Goal: Transaction & Acquisition: Purchase product/service

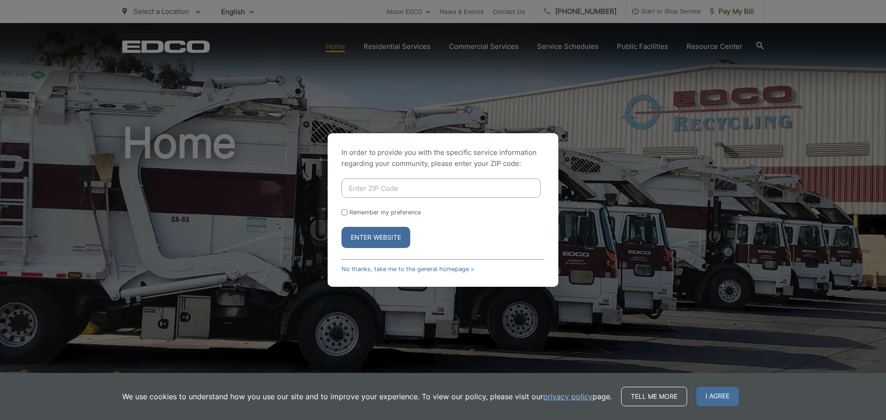
click at [420, 187] on input "Enter ZIP Code" at bounding box center [440, 188] width 199 height 19
type input "92028"
click at [402, 238] on button "Enter Website" at bounding box center [375, 237] width 69 height 21
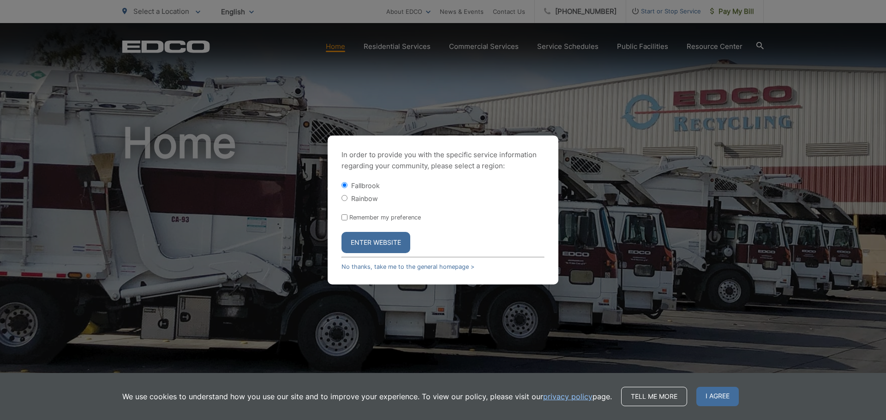
click at [391, 240] on button "Enter Website" at bounding box center [375, 242] width 69 height 21
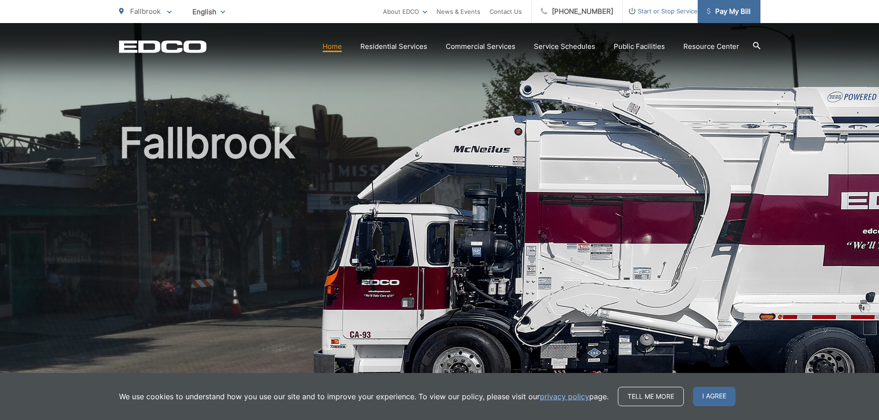
click at [725, 13] on span "Pay My Bill" at bounding box center [729, 11] width 44 height 11
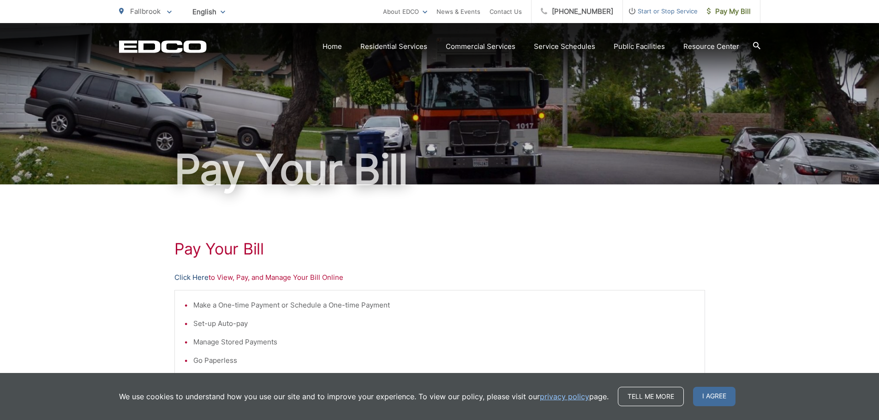
click at [197, 277] on link "Click Here" at bounding box center [191, 277] width 34 height 11
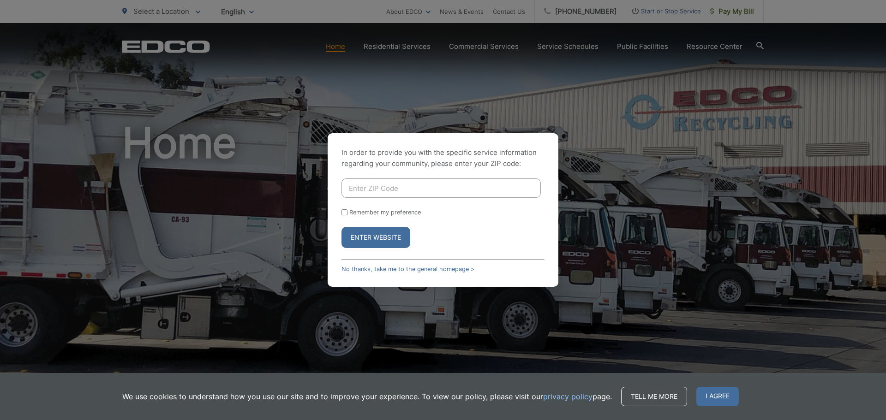
click at [451, 188] on input "Enter ZIP Code" at bounding box center [440, 188] width 199 height 19
click at [414, 190] on input "92028" at bounding box center [440, 188] width 199 height 19
type input "92028"
click at [360, 238] on button "Enter Website" at bounding box center [375, 237] width 69 height 21
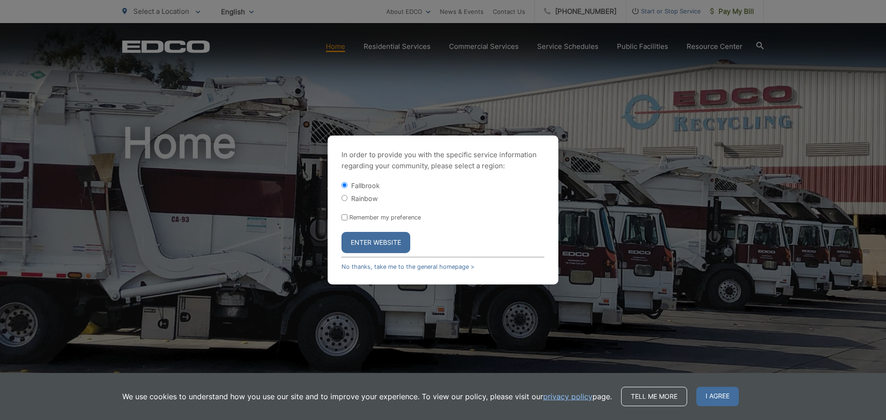
click at [360, 238] on button "Enter Website" at bounding box center [375, 242] width 69 height 21
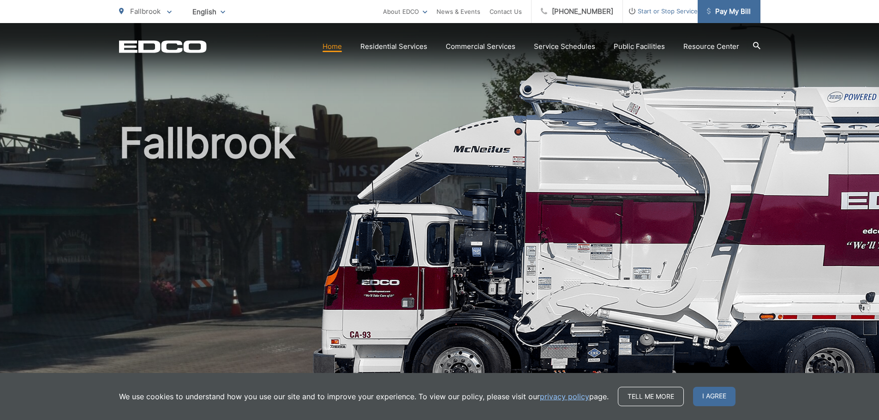
click at [746, 12] on span "Pay My Bill" at bounding box center [729, 11] width 44 height 11
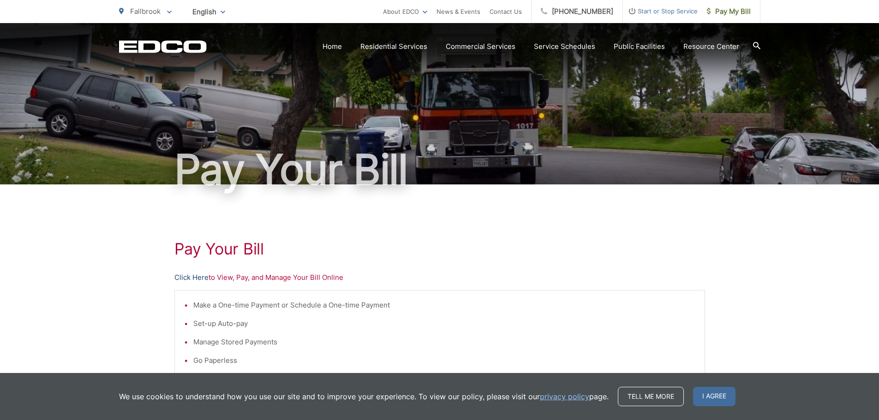
click at [192, 277] on link "Click Here" at bounding box center [191, 277] width 34 height 11
